Goal: Information Seeking & Learning: Learn about a topic

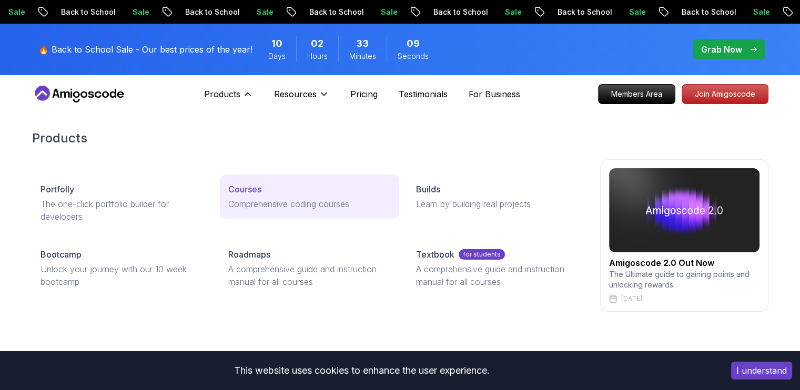
click at [258, 191] on p "Courses" at bounding box center [244, 189] width 33 height 13
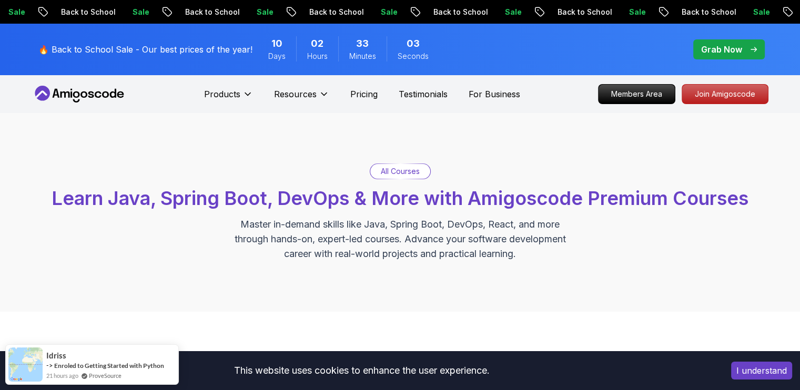
scroll to position [341, 0]
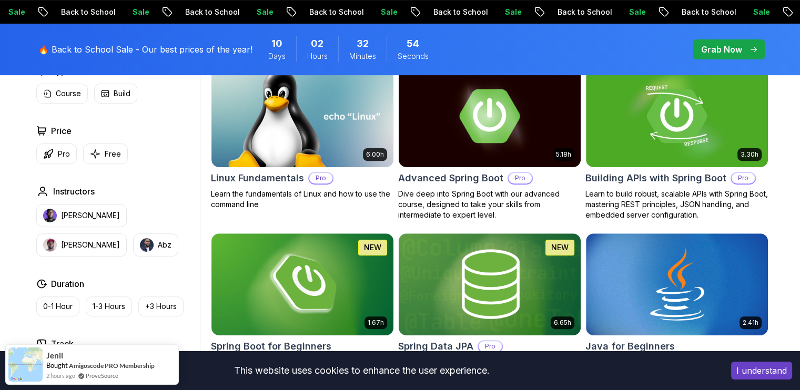
click at [719, 149] on img at bounding box center [676, 116] width 191 height 107
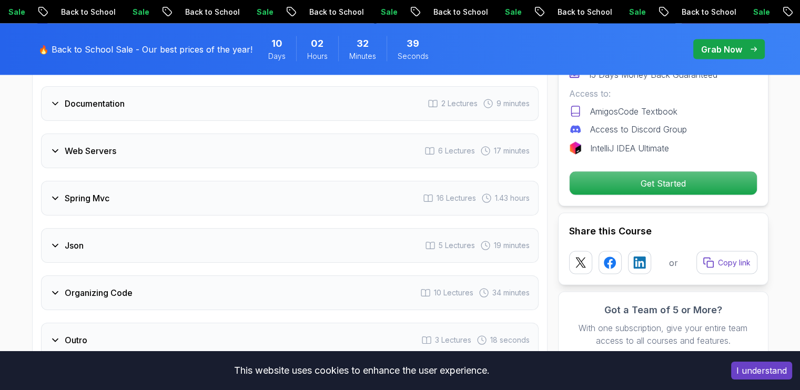
scroll to position [2462, 0]
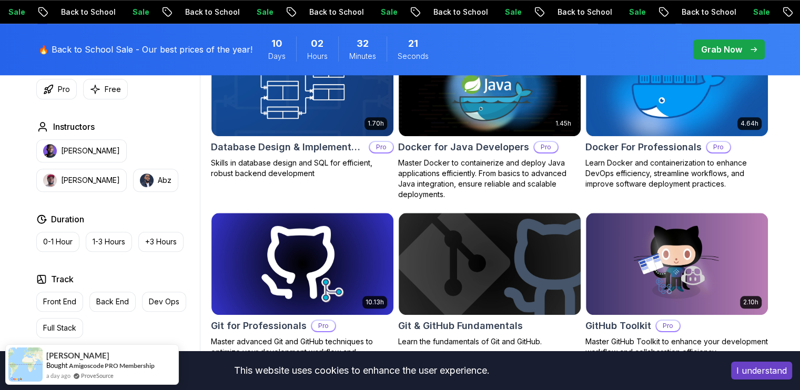
scroll to position [1365, 0]
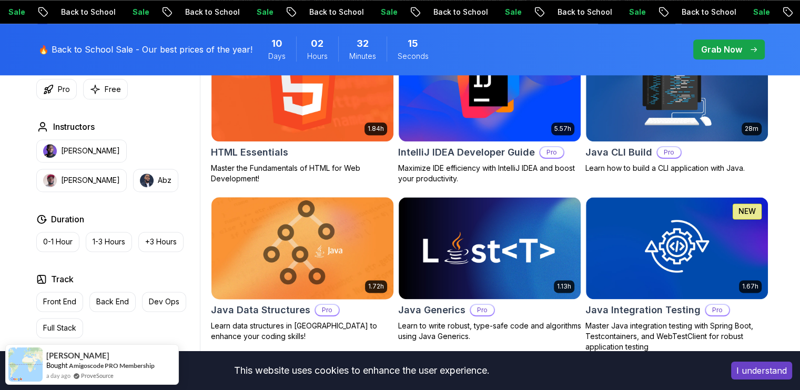
click at [323, 259] on img at bounding box center [302, 248] width 191 height 107
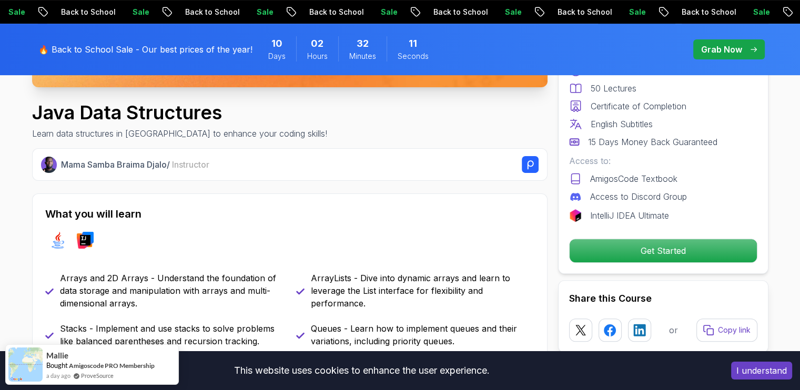
scroll to position [682, 0]
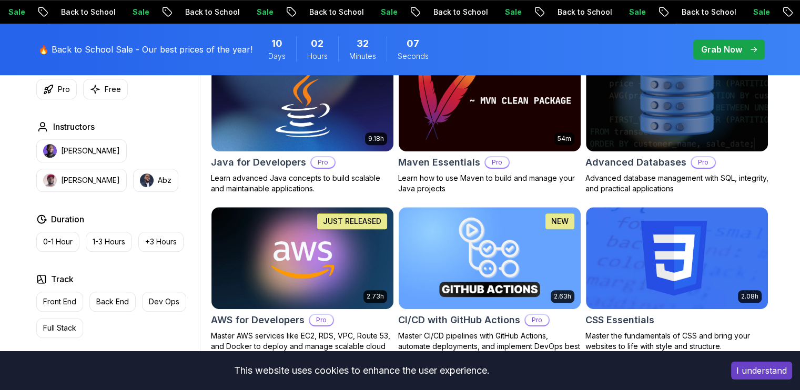
scroll to position [1234, 0]
